Goal: Task Accomplishment & Management: Manage account settings

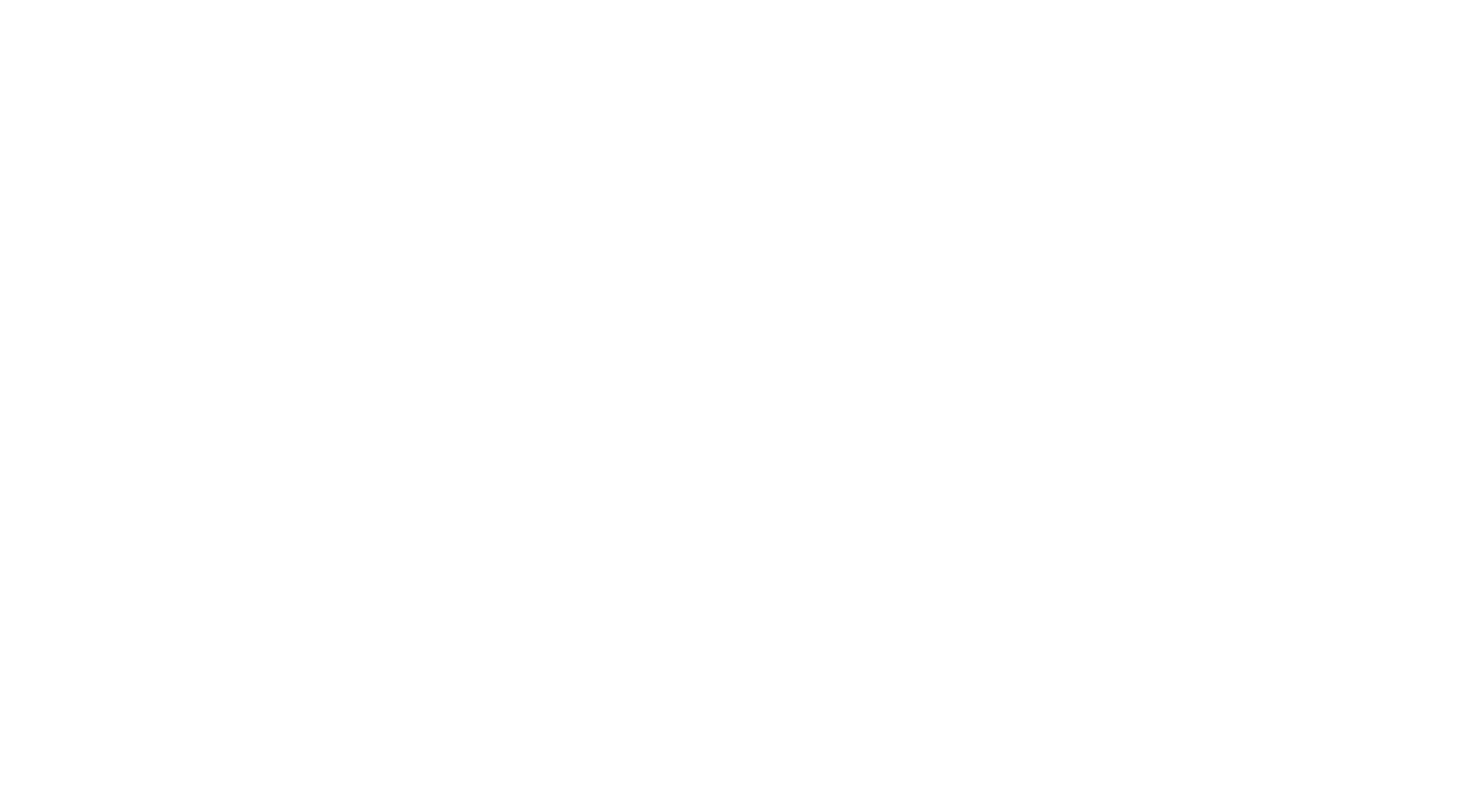
select select "*"
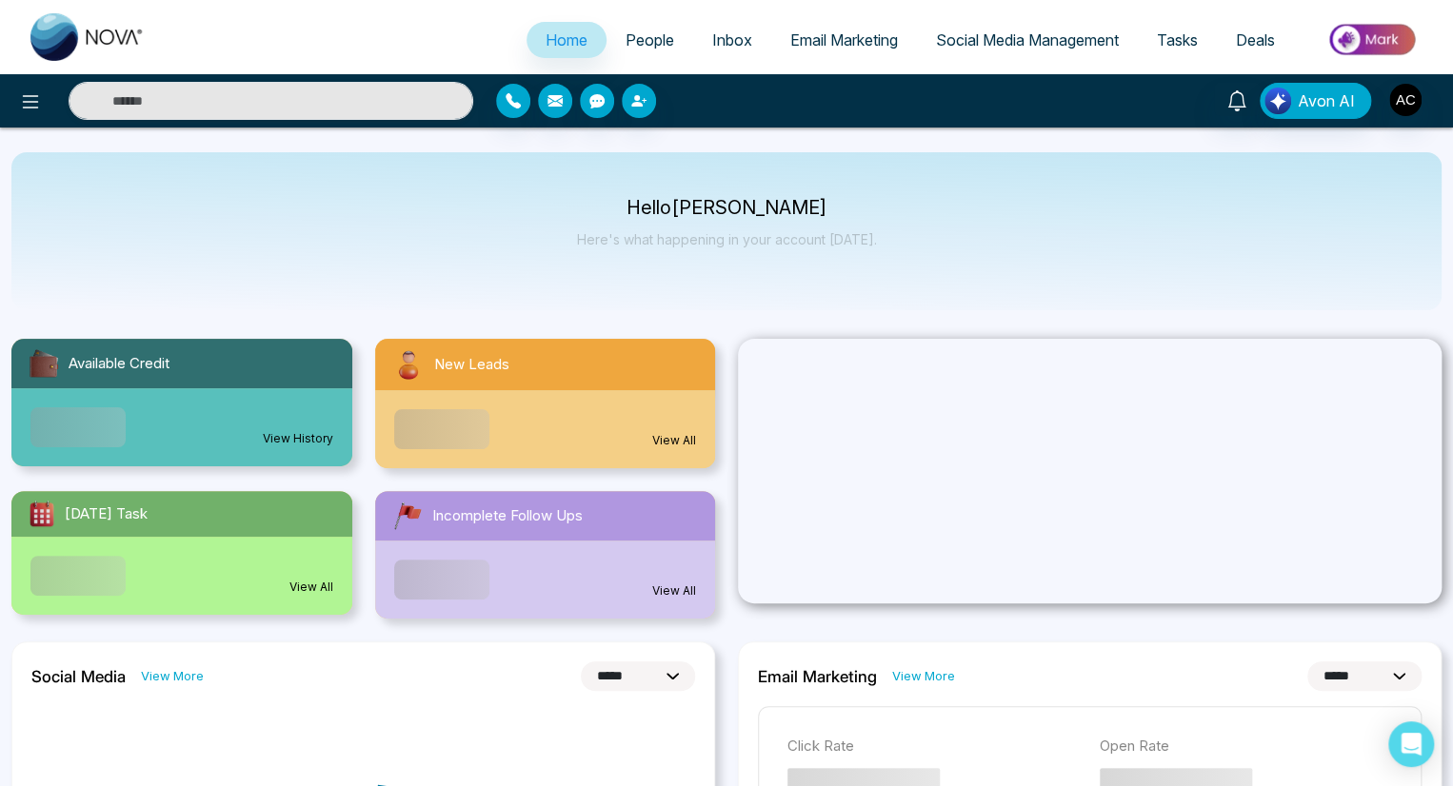
click at [512, 101] on icon "button" at bounding box center [512, 100] width 15 height 15
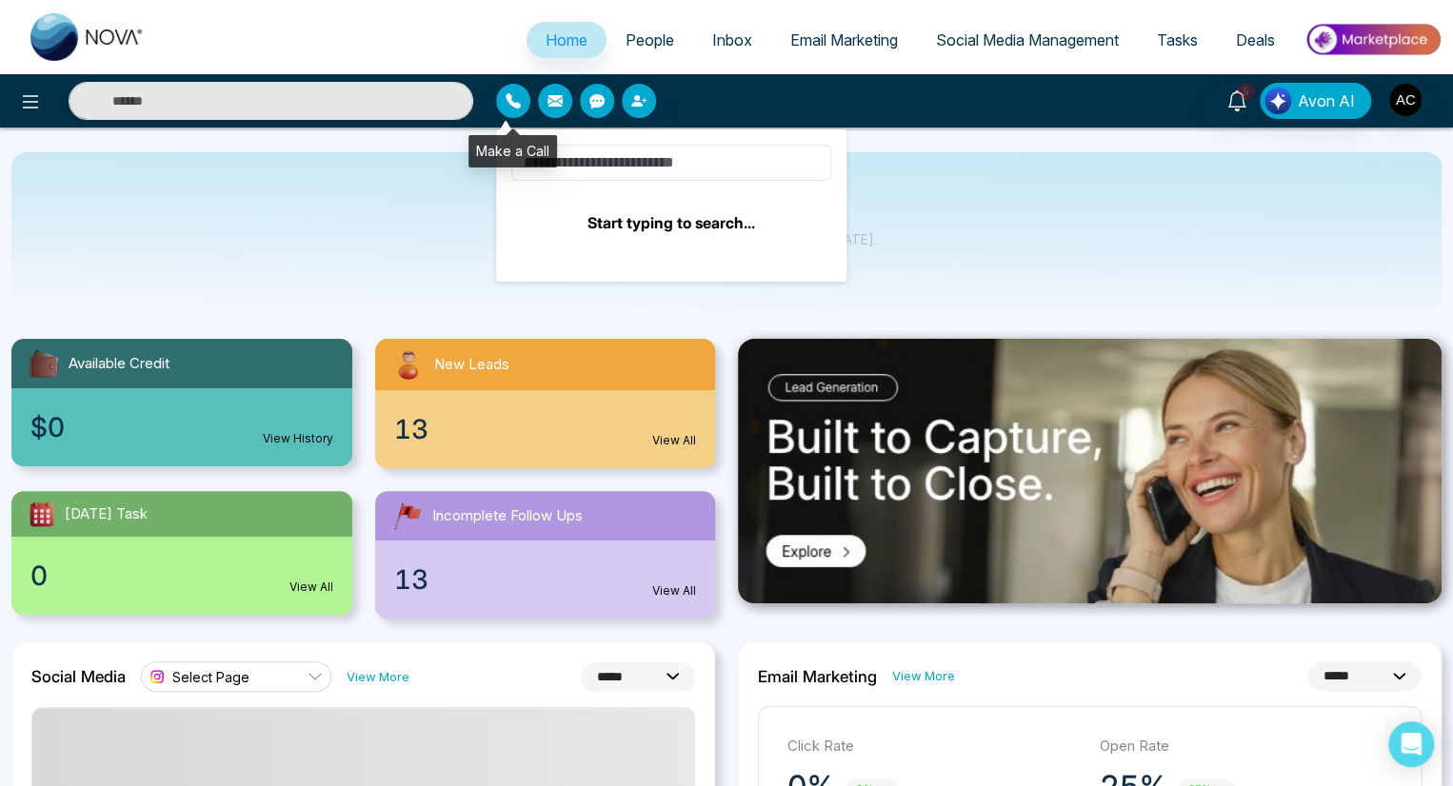
type input "*****"
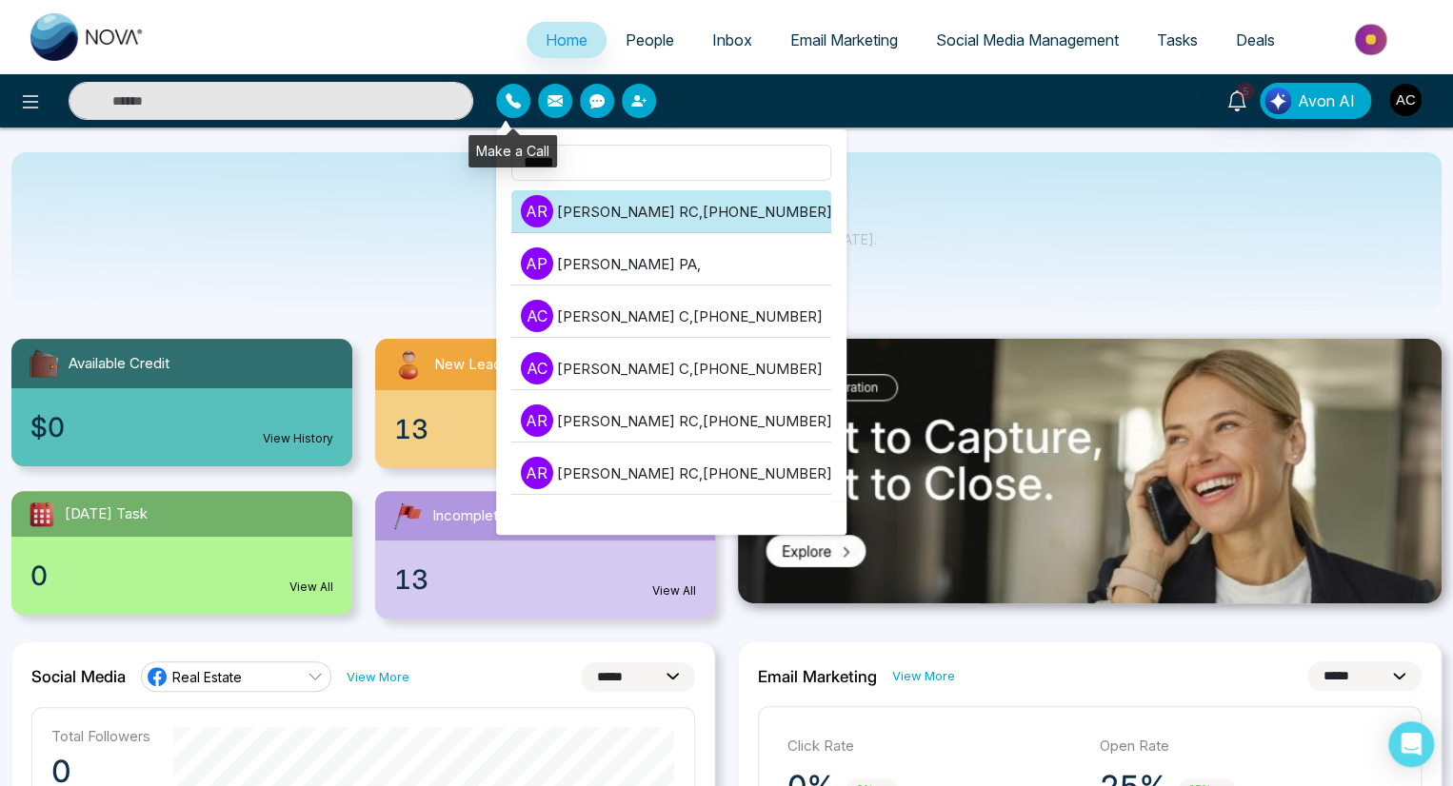
click at [665, 211] on li "A R [PERSON_NAME] RC , [PHONE_NUMBER]" at bounding box center [671, 211] width 320 height 43
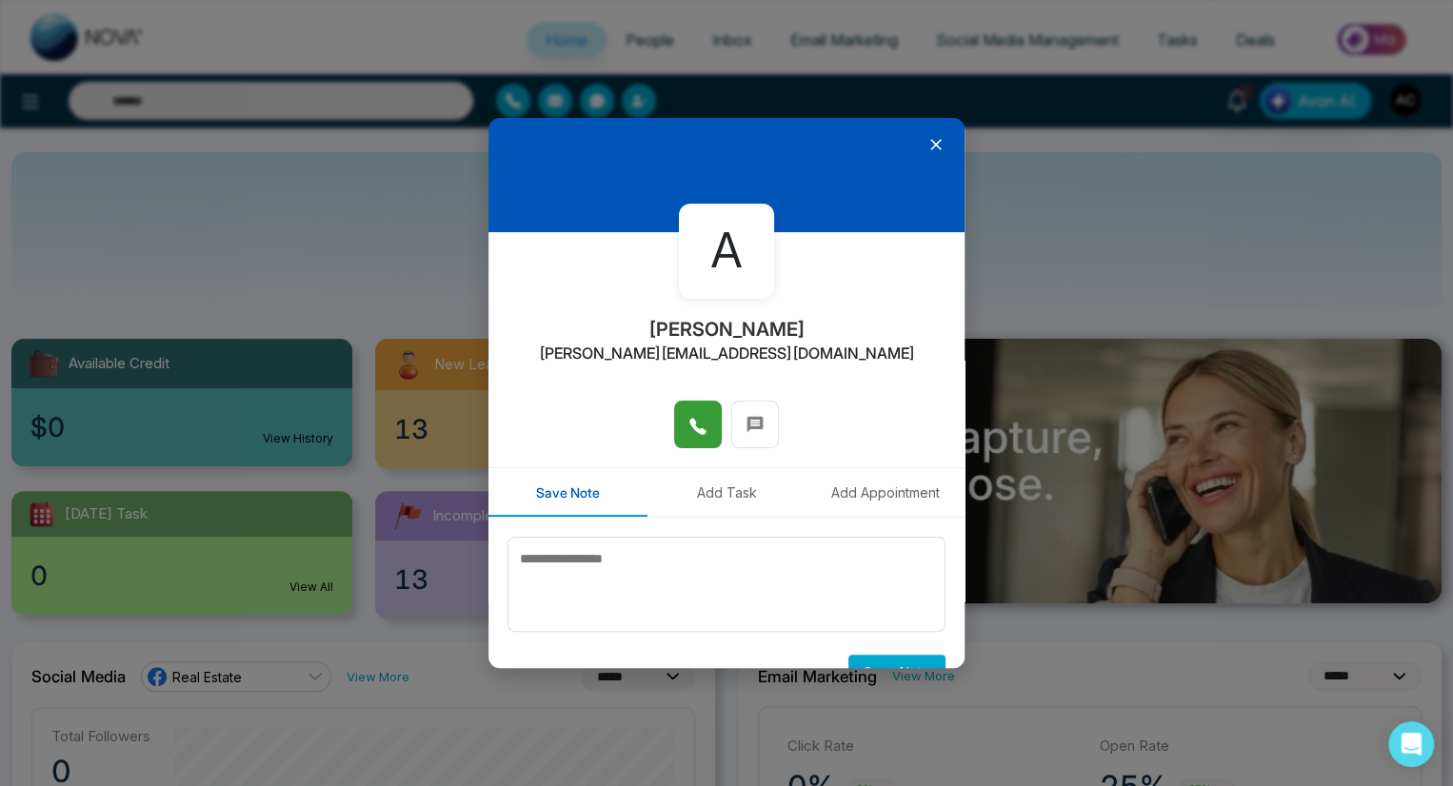
click at [692, 425] on icon at bounding box center [697, 426] width 19 height 19
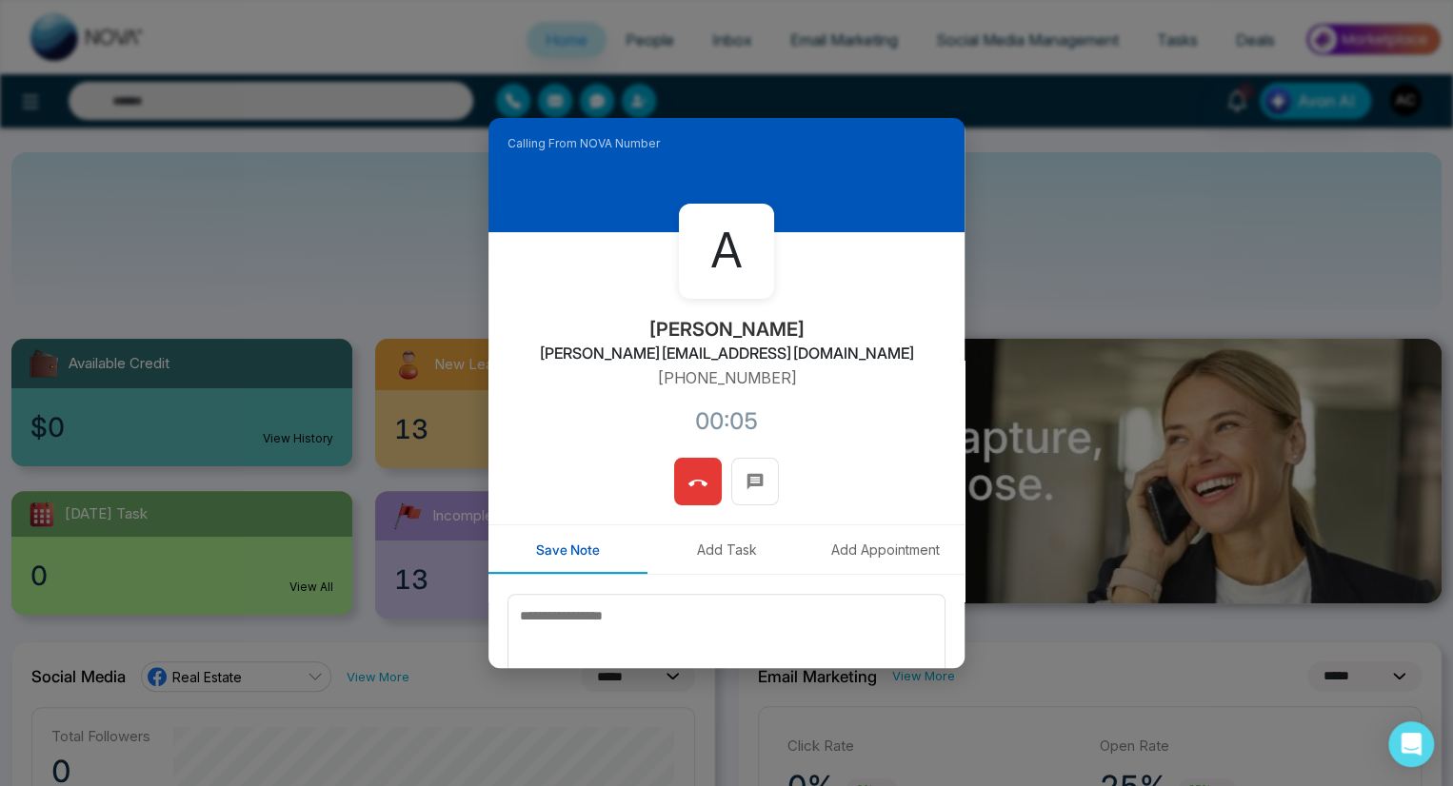
click at [692, 483] on icon at bounding box center [697, 483] width 19 height 19
